Goal: Task Accomplishment & Management: Manage account settings

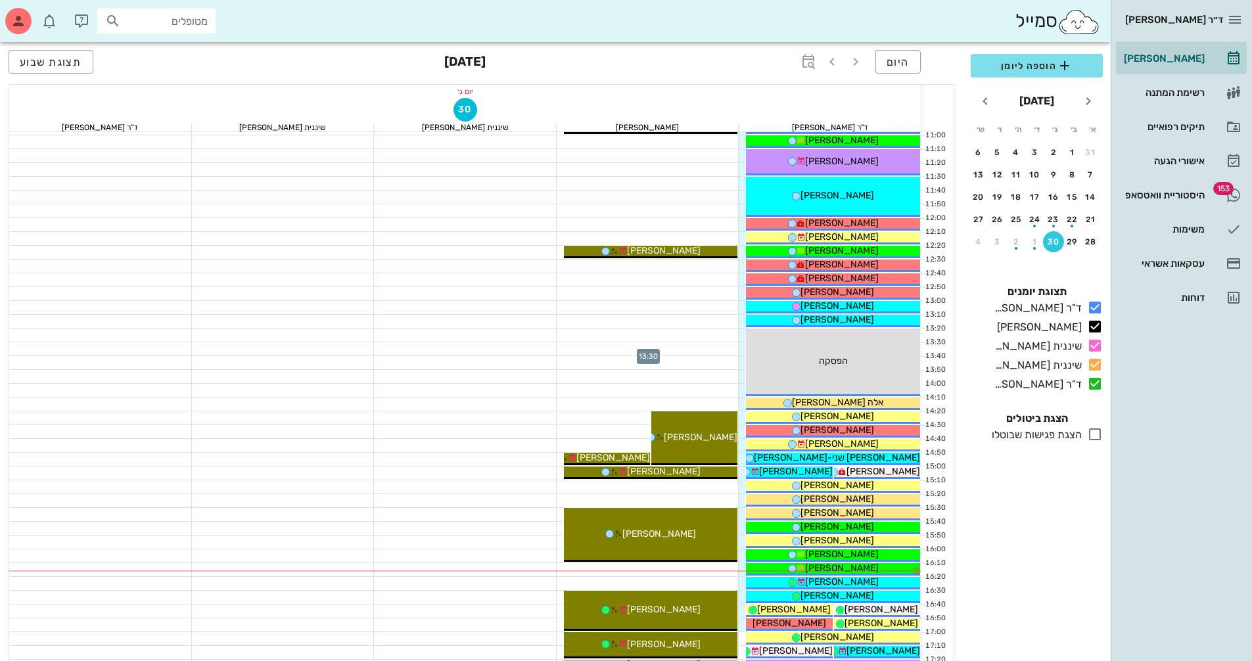
scroll to position [394, 0]
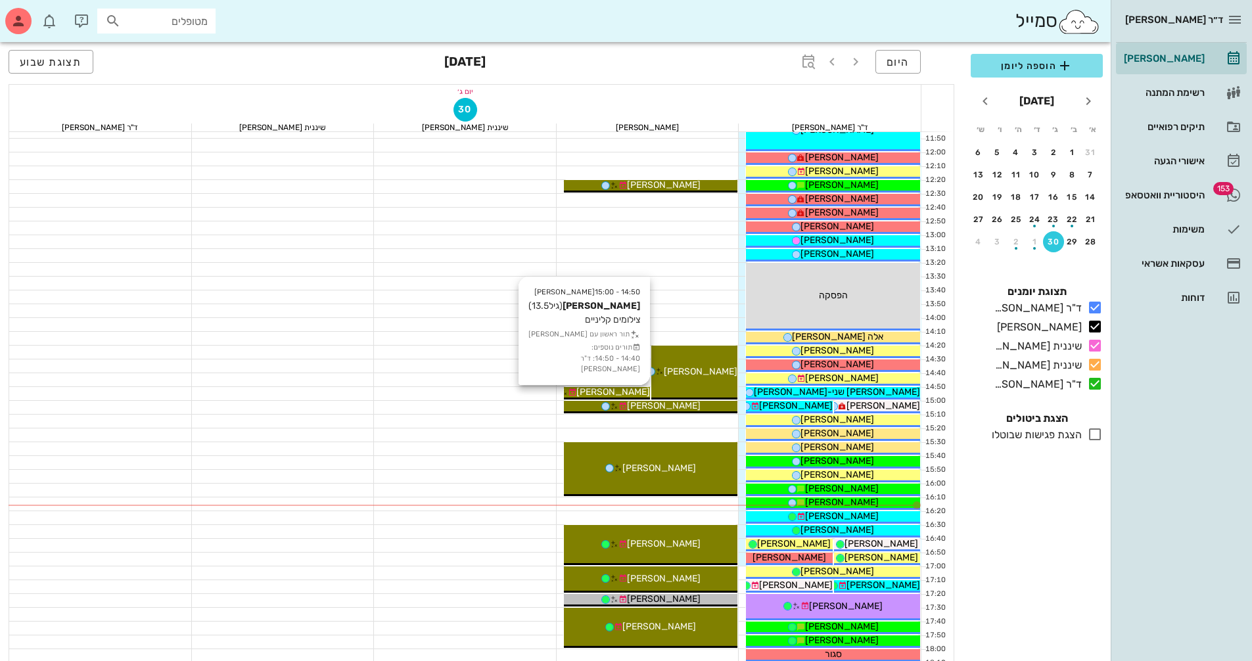
click at [621, 392] on span "[PERSON_NAME]" at bounding box center [613, 391] width 74 height 11
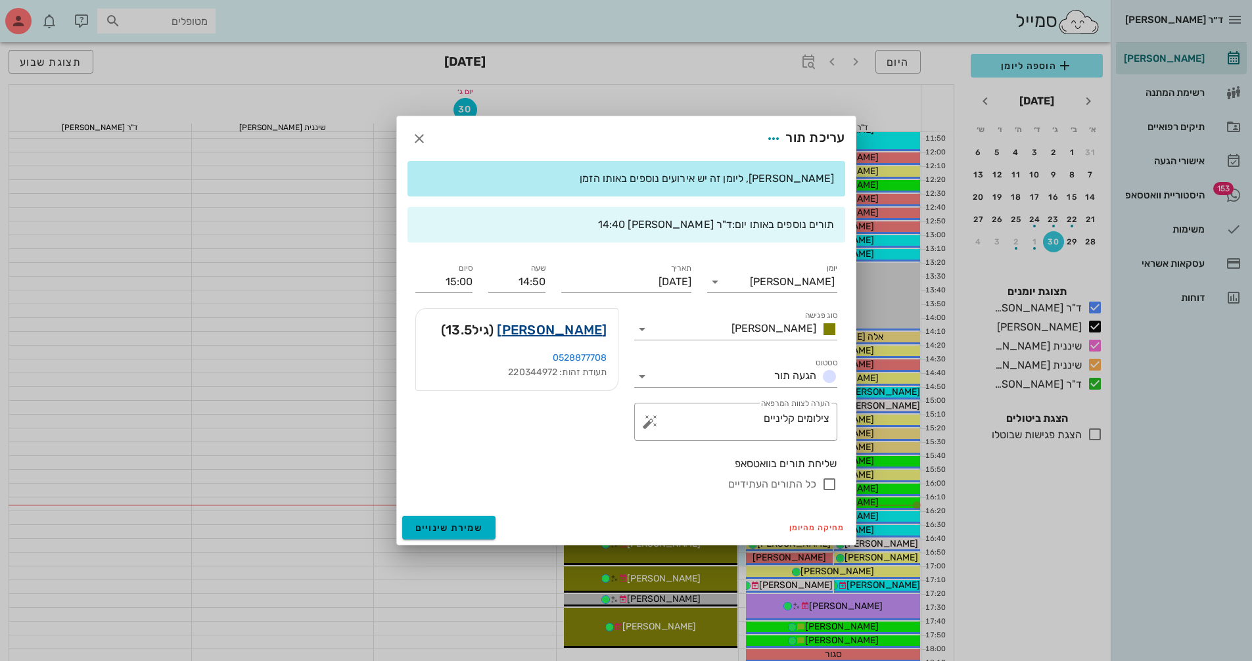
click at [582, 331] on link "[PERSON_NAME]" at bounding box center [552, 329] width 110 height 21
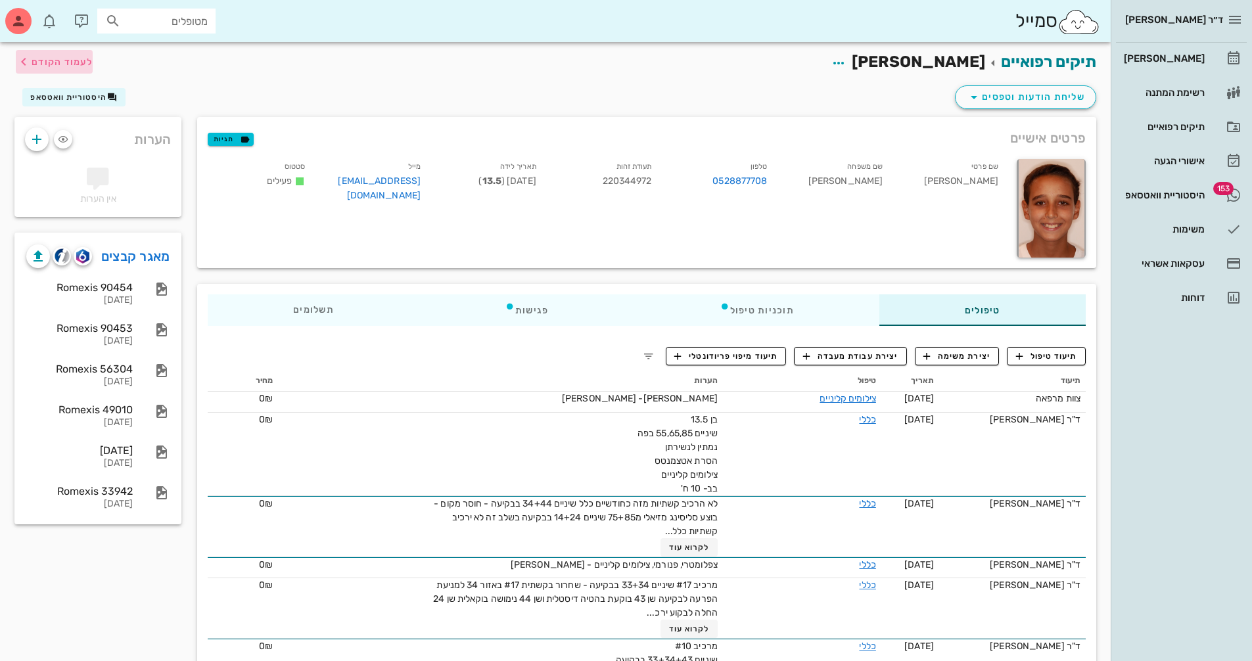
click at [59, 65] on span "לעמוד הקודם" at bounding box center [62, 62] width 61 height 11
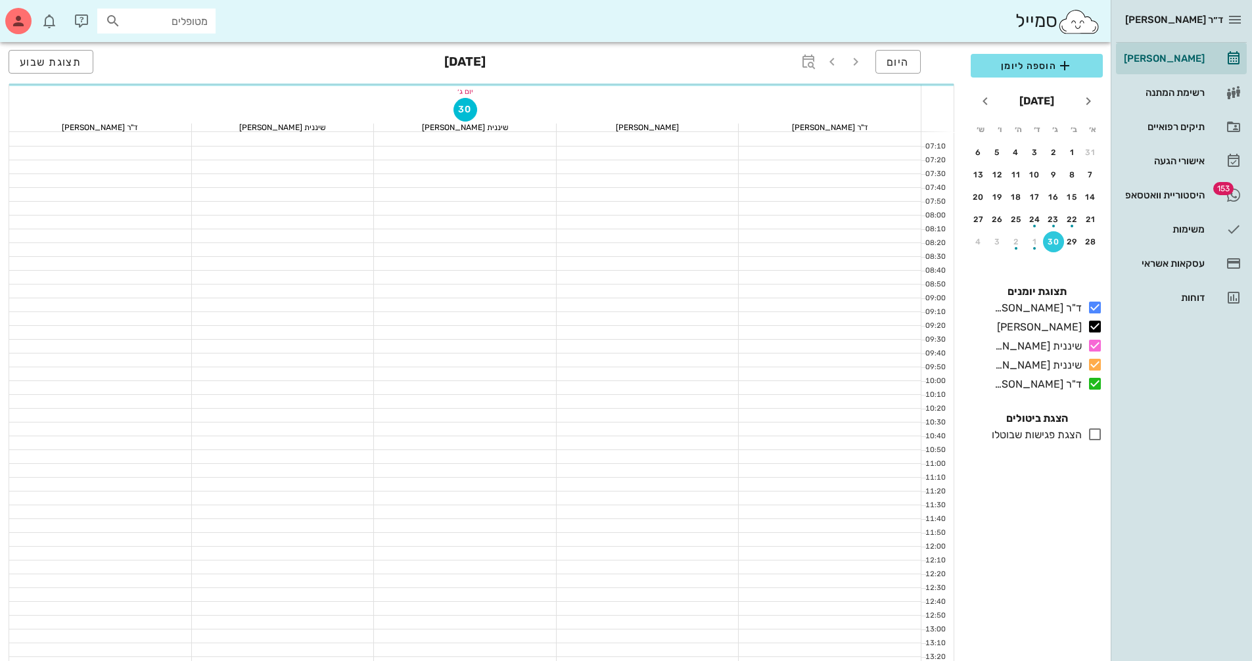
scroll to position [394, 0]
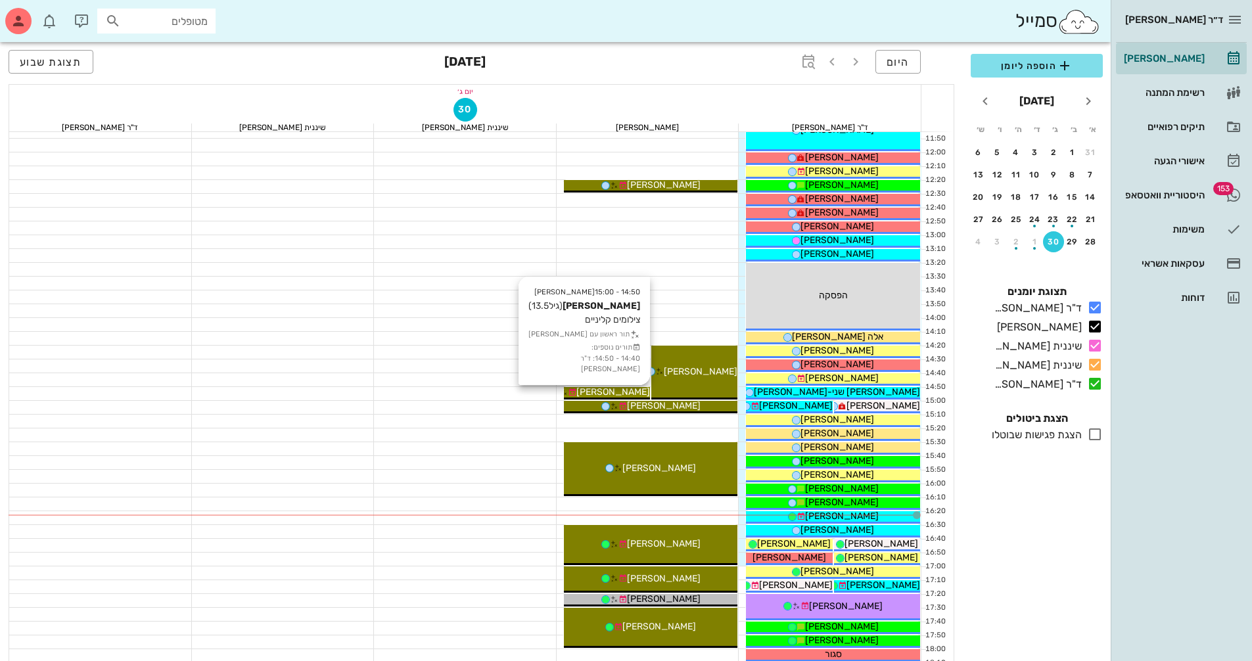
click at [627, 387] on span "[PERSON_NAME]" at bounding box center [613, 391] width 74 height 11
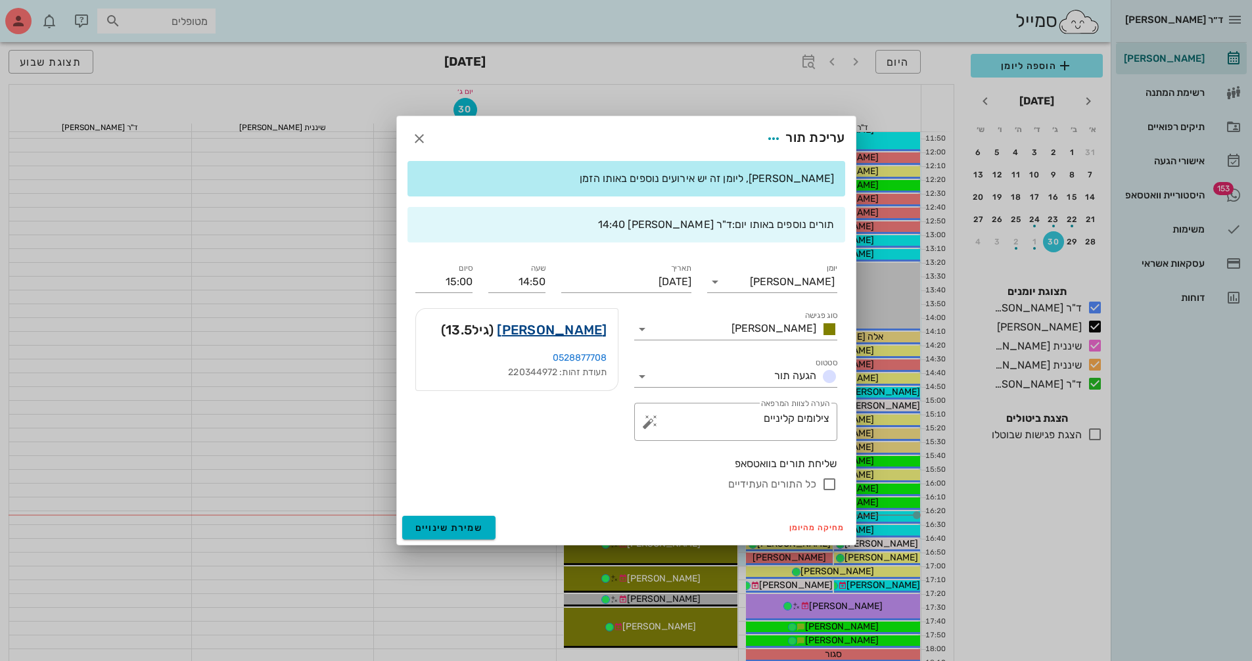
click at [557, 327] on link "[PERSON_NAME]" at bounding box center [552, 329] width 110 height 21
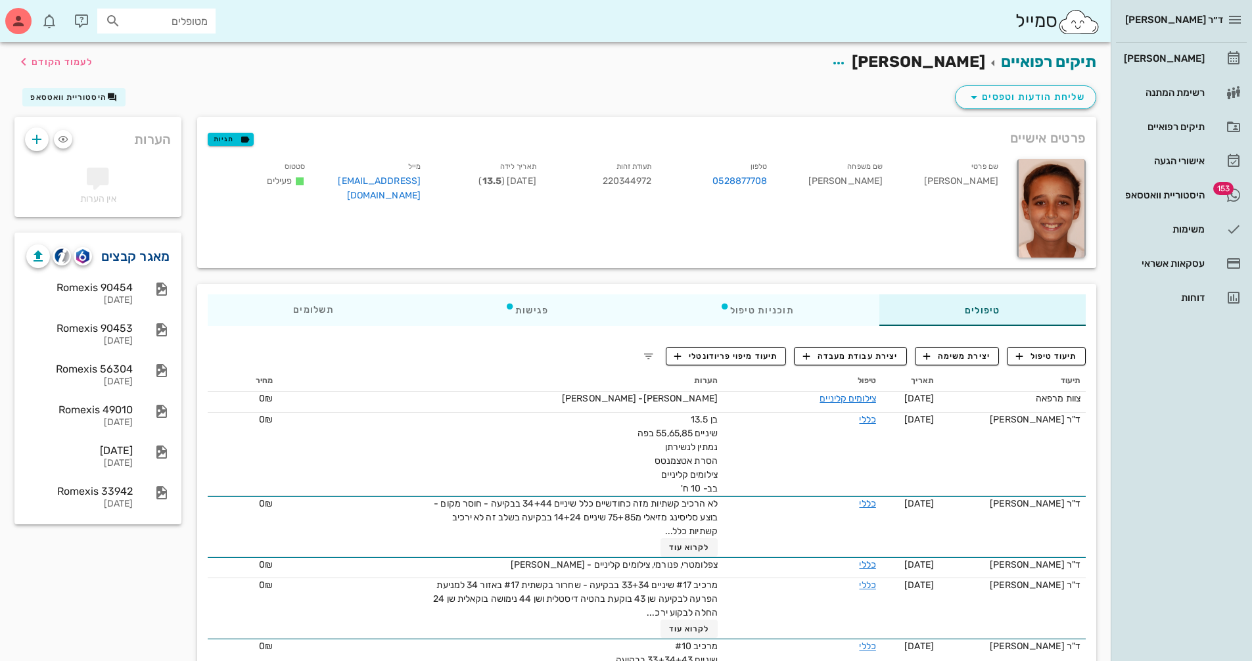
click at [124, 262] on link "מאגר קבצים" at bounding box center [135, 256] width 69 height 21
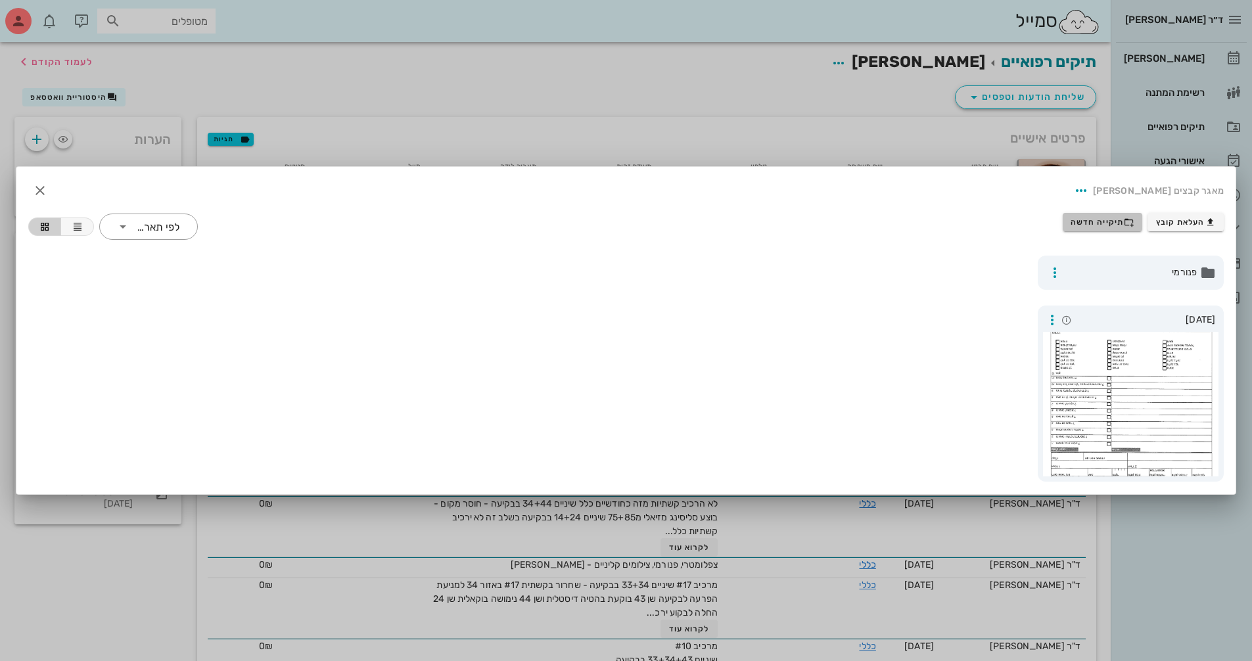
click at [1107, 223] on span "תיקייה חדשה" at bounding box center [1103, 222] width 64 height 11
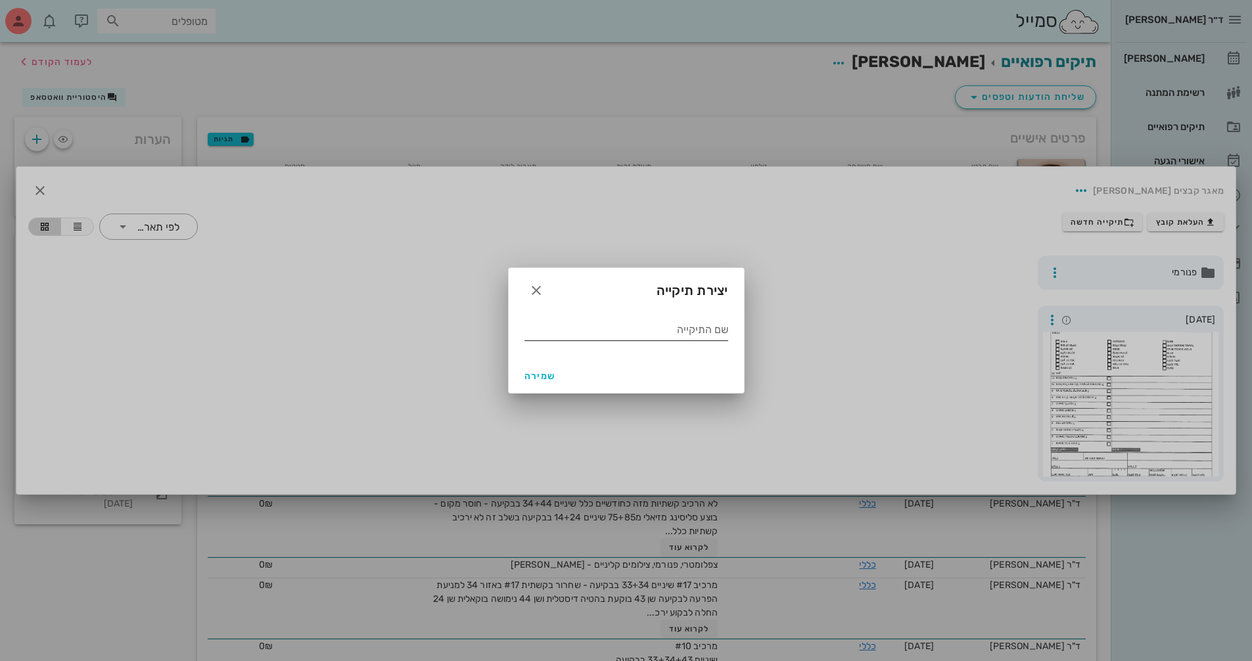
click at [667, 329] on input "שם התיקייה" at bounding box center [626, 329] width 204 height 21
type input "9.2025"
click at [551, 379] on span "שמירה" at bounding box center [540, 376] width 32 height 11
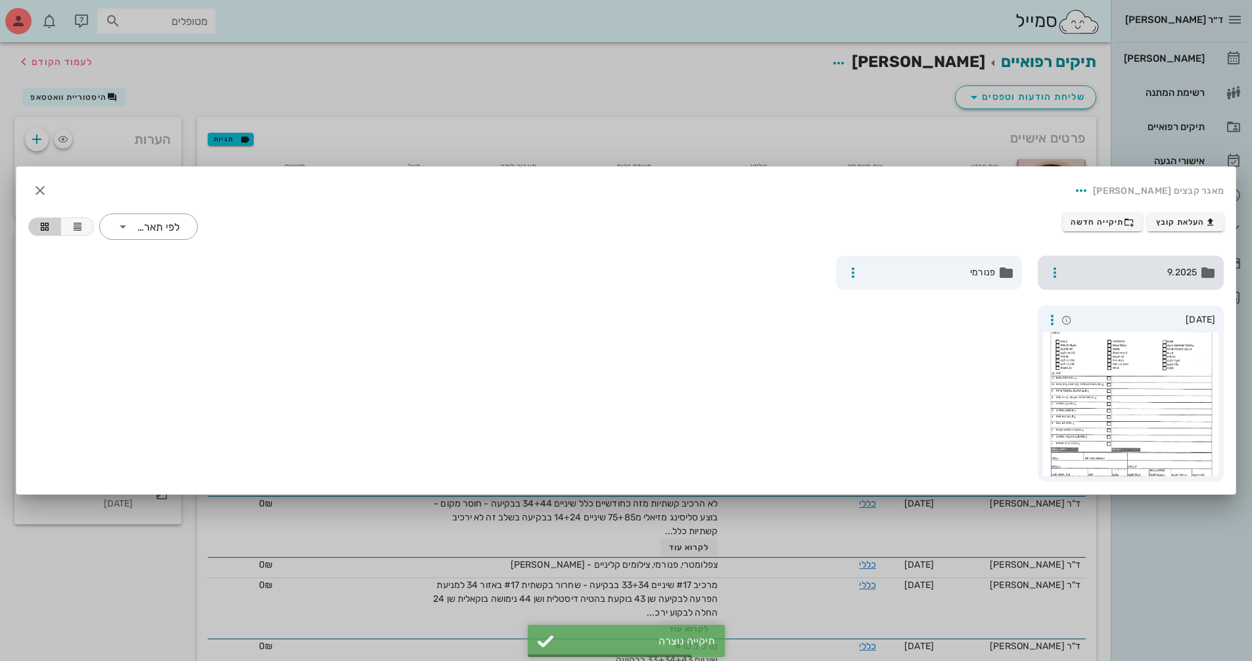
click at [1165, 283] on div "9.2025" at bounding box center [1131, 273] width 186 height 34
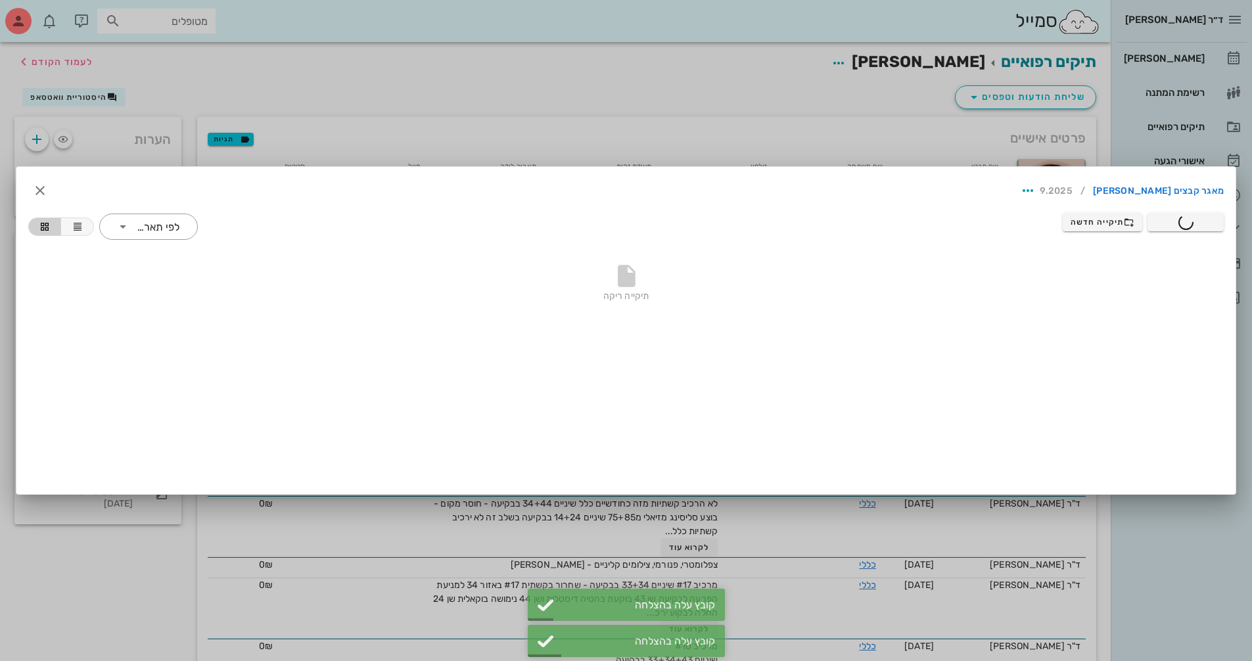
click at [741, 77] on div at bounding box center [626, 330] width 1252 height 661
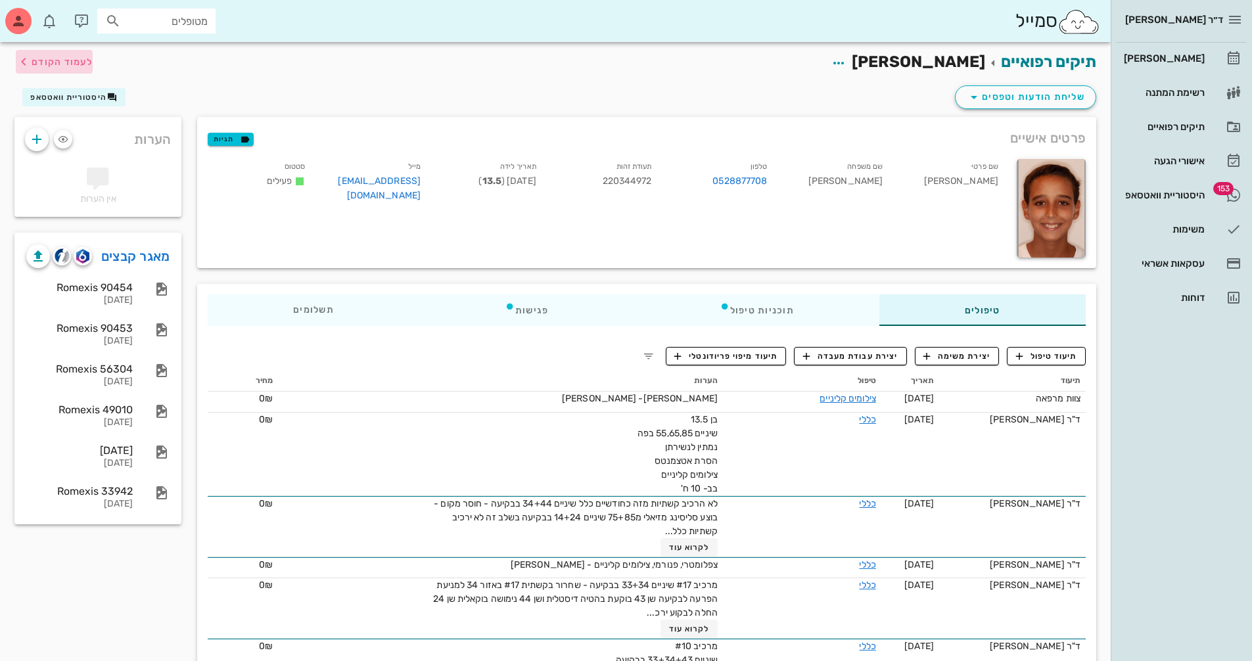
click at [68, 57] on span "לעמוד הקודם" at bounding box center [62, 62] width 61 height 11
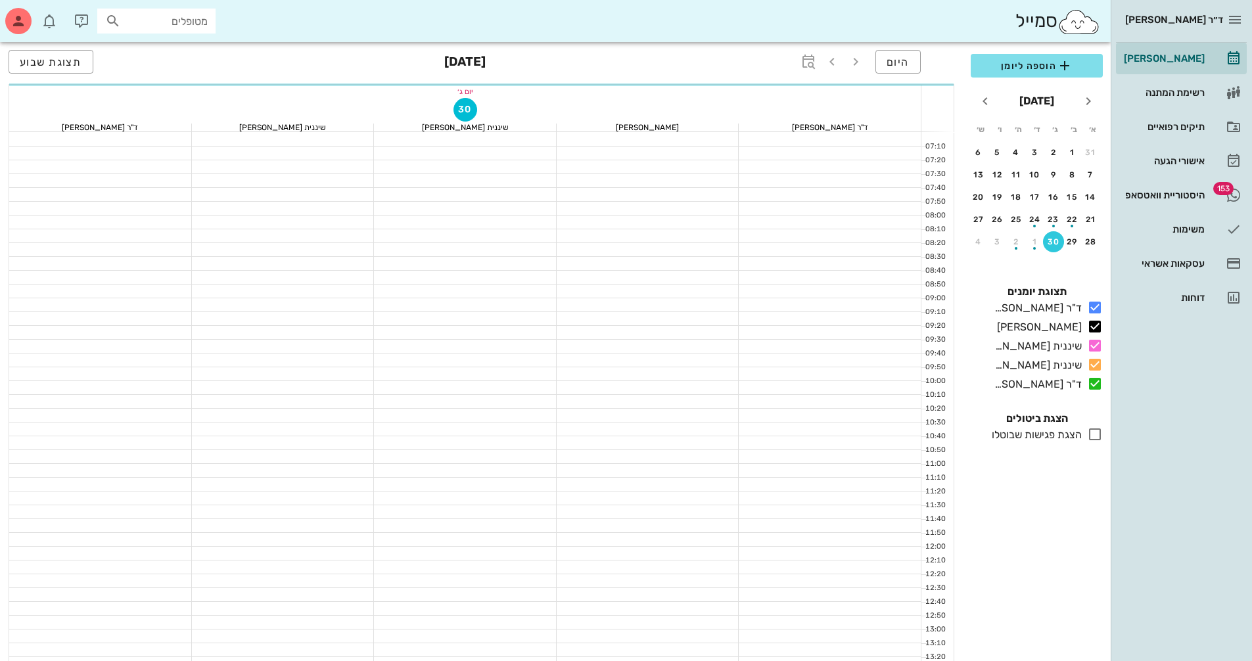
scroll to position [394, 0]
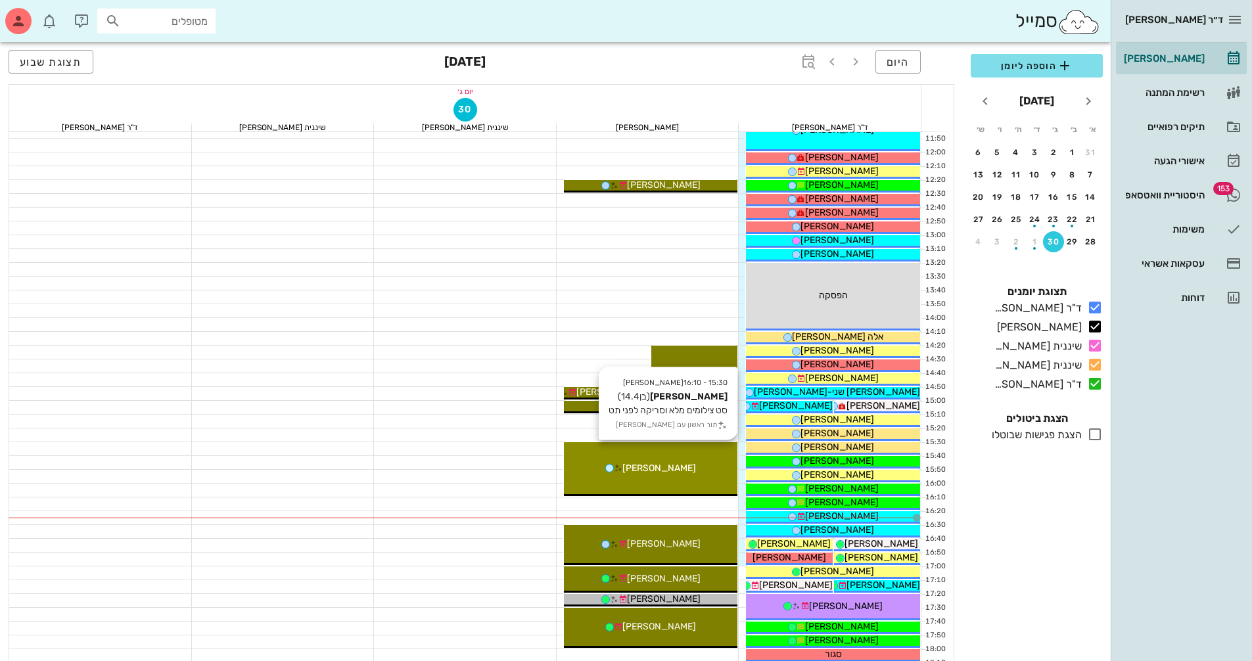
click at [706, 492] on div "15:30 - 16:10 [PERSON_NAME] (בן 14.4 ) סט צילומים מלא וסריקה לפני תט תור ראשון …" at bounding box center [651, 469] width 174 height 54
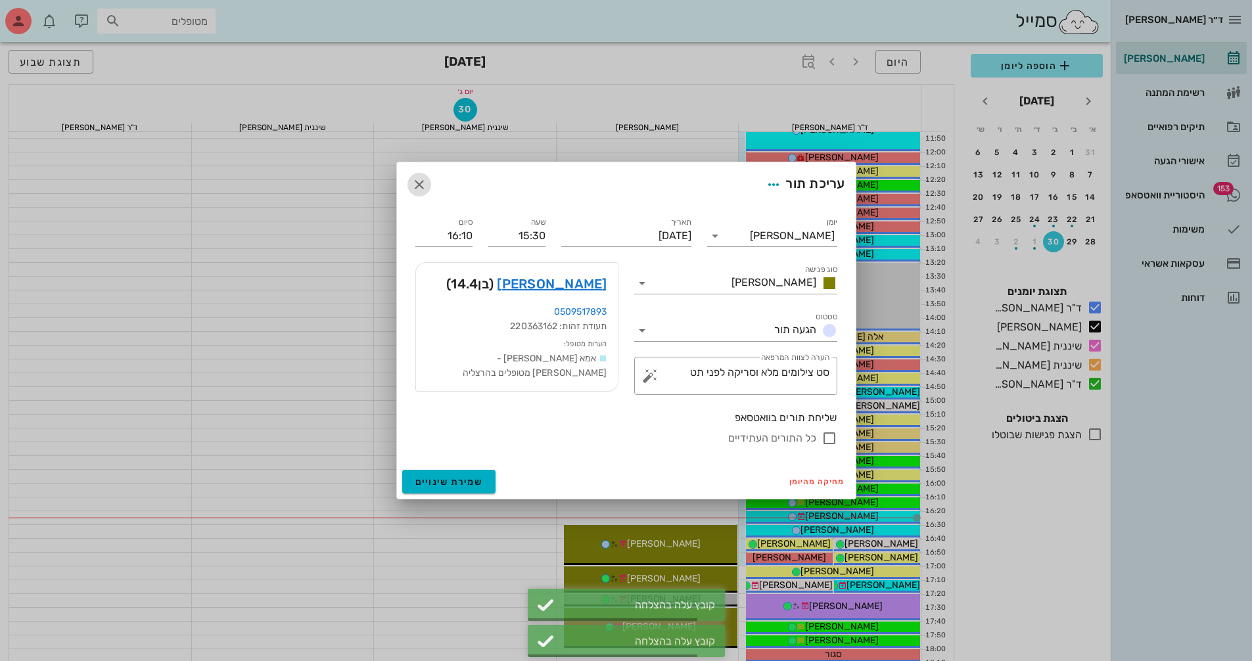
click at [423, 192] on icon "button" at bounding box center [419, 185] width 16 height 16
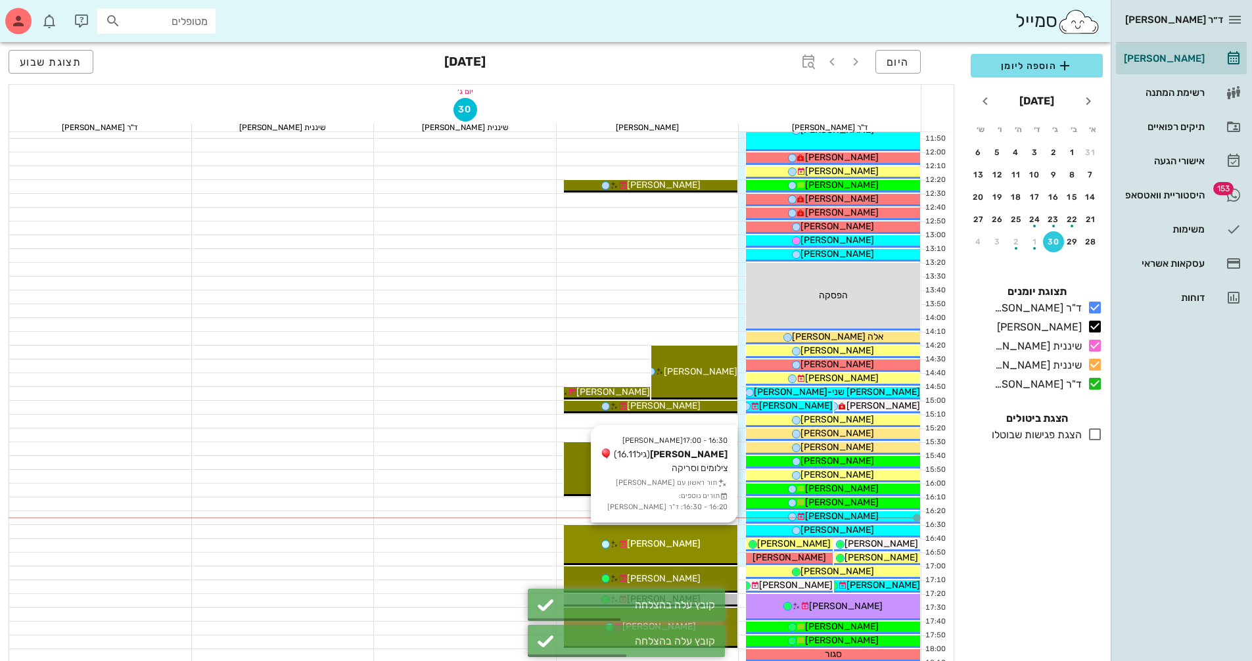
click at [671, 535] on div "16:30 - 17:00 [PERSON_NAME] (גיל 16.11 ) צילומים וסריקה תור ראשון עם [PERSON_NA…" at bounding box center [651, 545] width 174 height 40
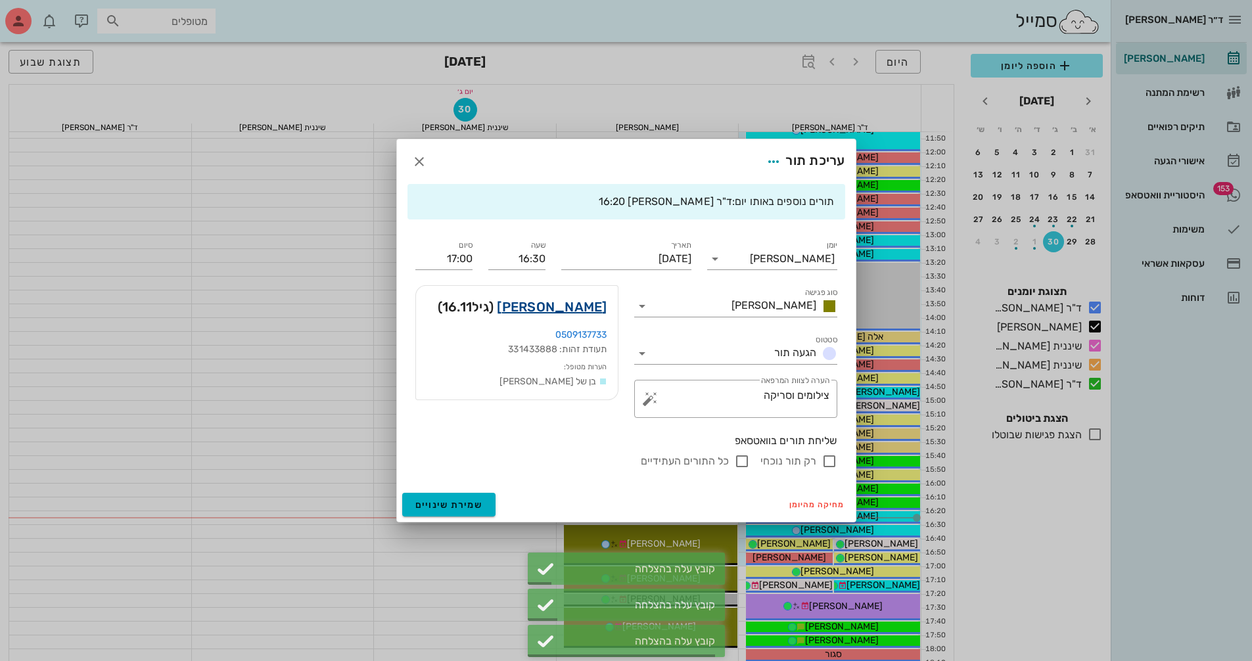
click at [588, 312] on link "[PERSON_NAME]" at bounding box center [552, 306] width 110 height 21
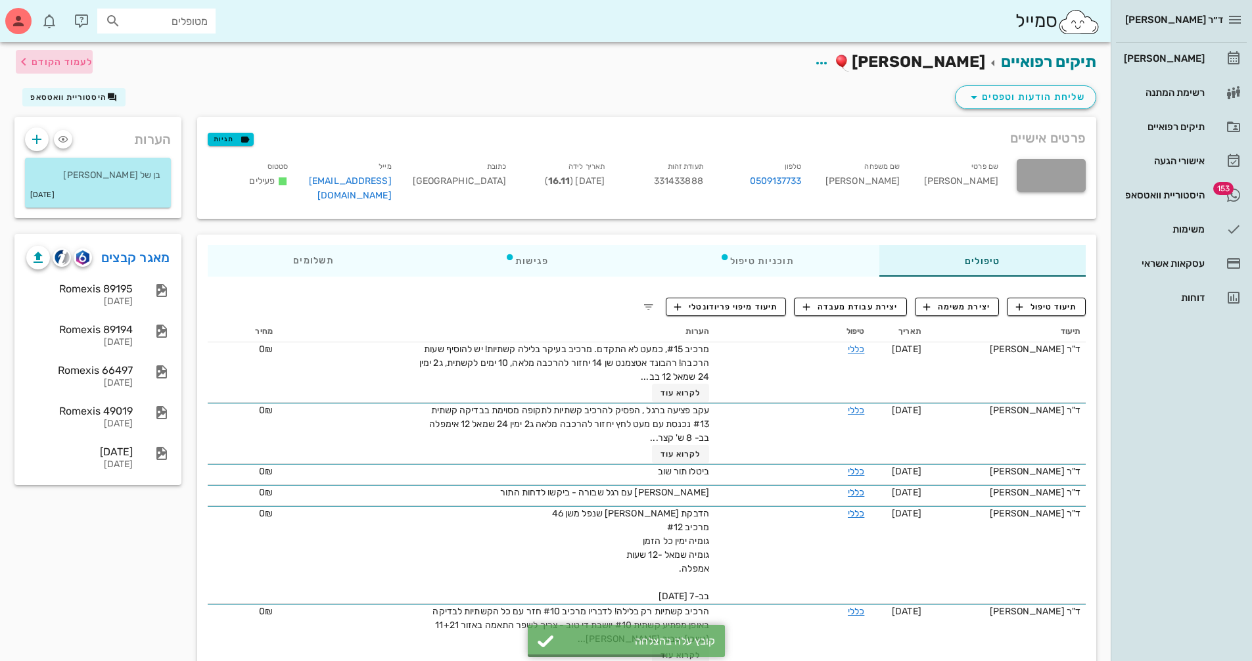
click at [49, 53] on button "לעמוד הקודם" at bounding box center [54, 62] width 77 height 24
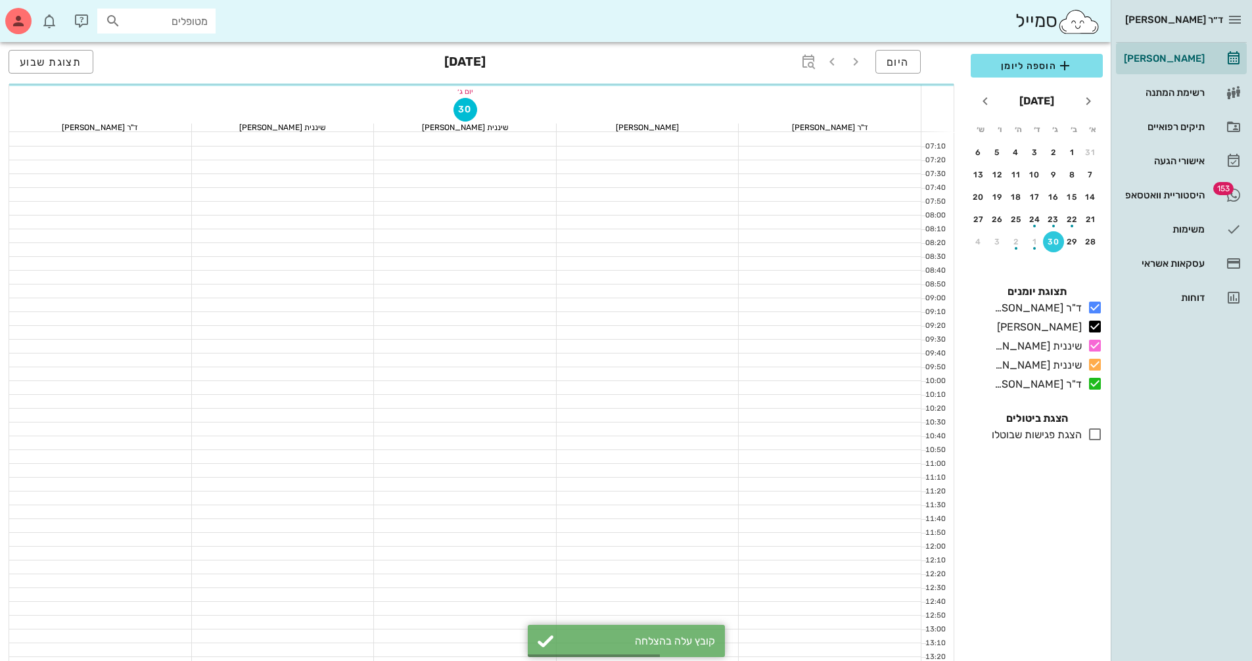
scroll to position [394, 0]
